Goal: Transaction & Acquisition: Obtain resource

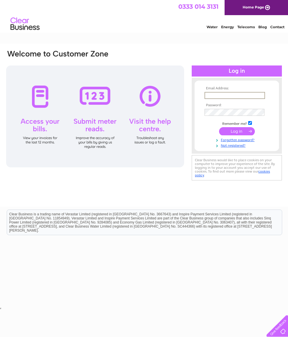
type input "[EMAIL_ADDRESS][DOMAIN_NAME]"
click at [237, 133] on input "submit" at bounding box center [237, 130] width 36 height 8
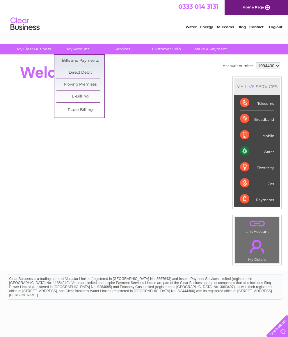
click at [92, 60] on link "Bills and Payments" at bounding box center [80, 61] width 48 height 12
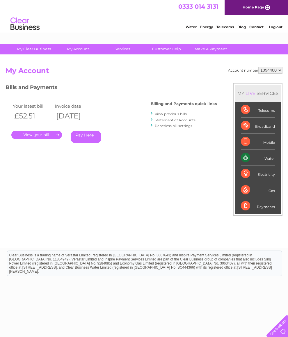
click at [46, 131] on link "." at bounding box center [36, 135] width 51 height 8
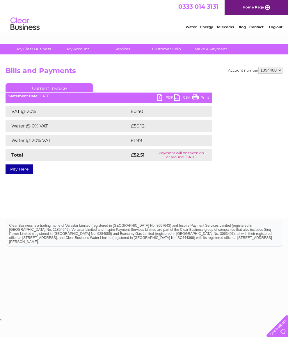
click at [166, 97] on link "PDF" at bounding box center [165, 98] width 17 height 8
